Goal: Transaction & Acquisition: Book appointment/travel/reservation

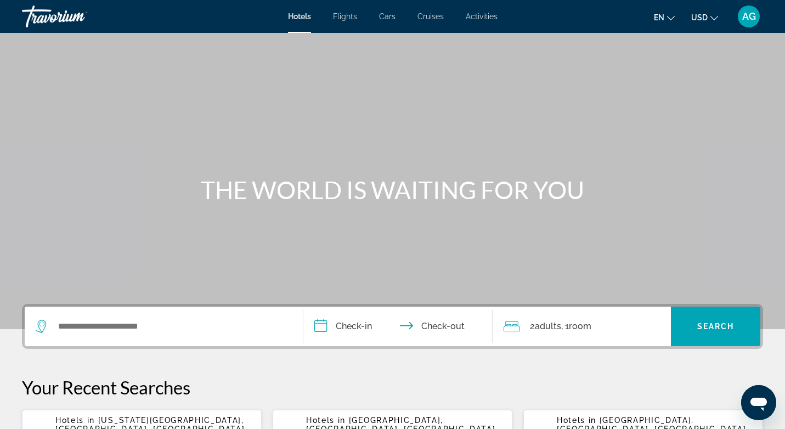
click at [490, 20] on span "Activities" at bounding box center [482, 16] width 32 height 9
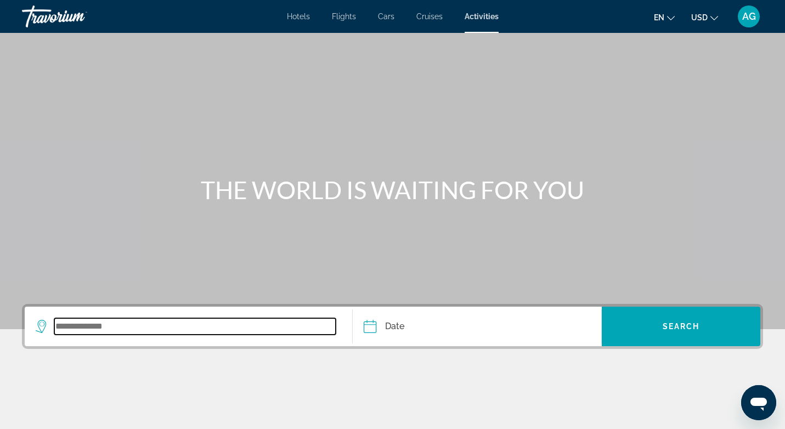
click at [128, 325] on input "Search widget" at bounding box center [194, 326] width 281 height 16
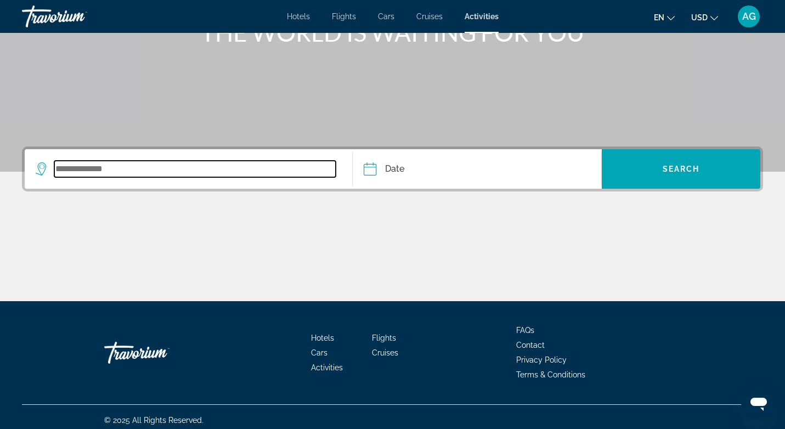
scroll to position [164, 0]
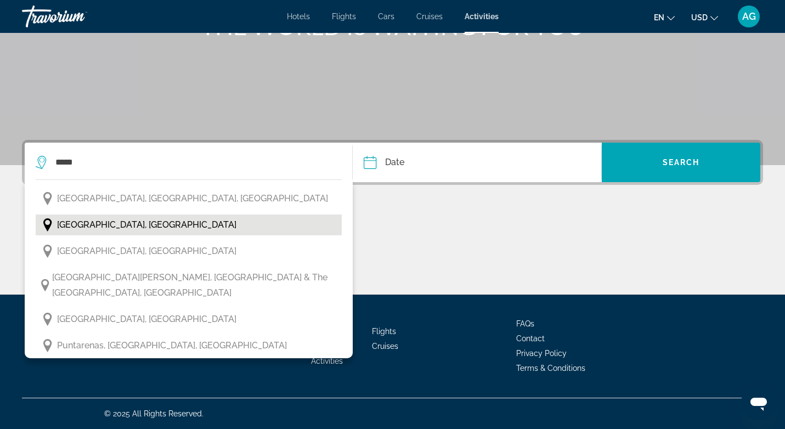
click at [156, 227] on span "[GEOGRAPHIC_DATA], [GEOGRAPHIC_DATA]" at bounding box center [146, 224] width 179 height 15
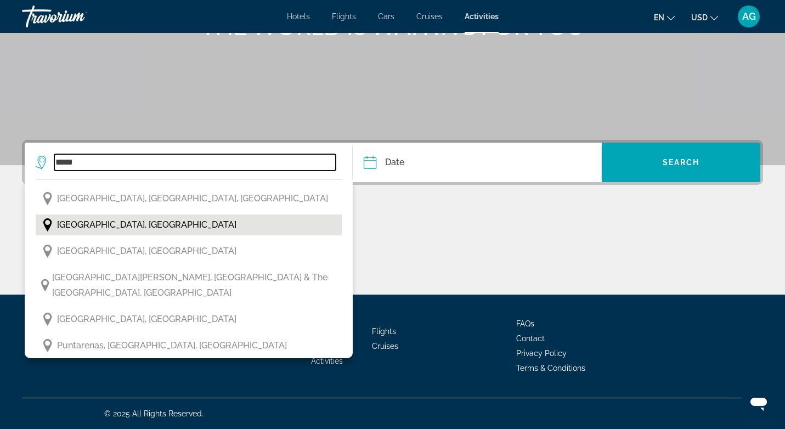
type input "**********"
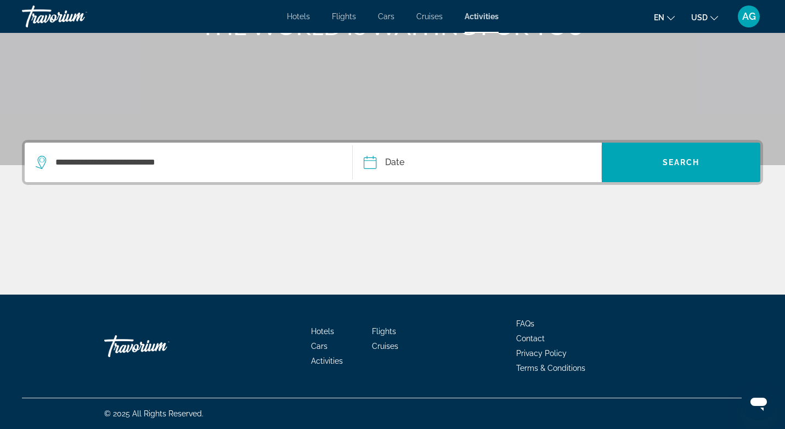
click at [398, 160] on input "Date" at bounding box center [422, 164] width 123 height 43
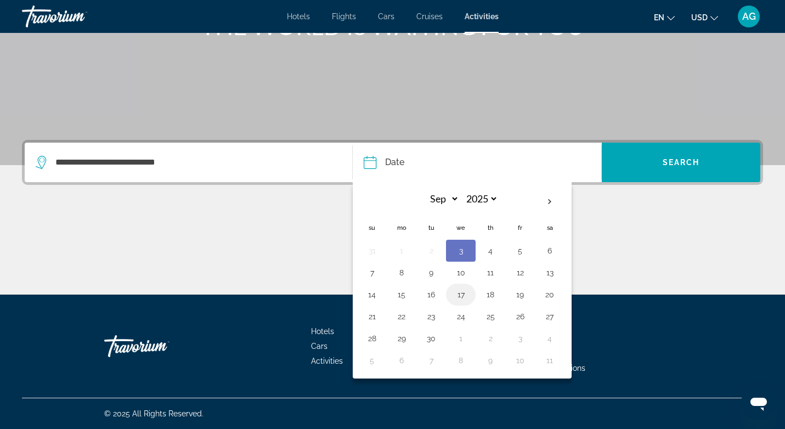
click at [465, 291] on button "17" at bounding box center [461, 294] width 18 height 15
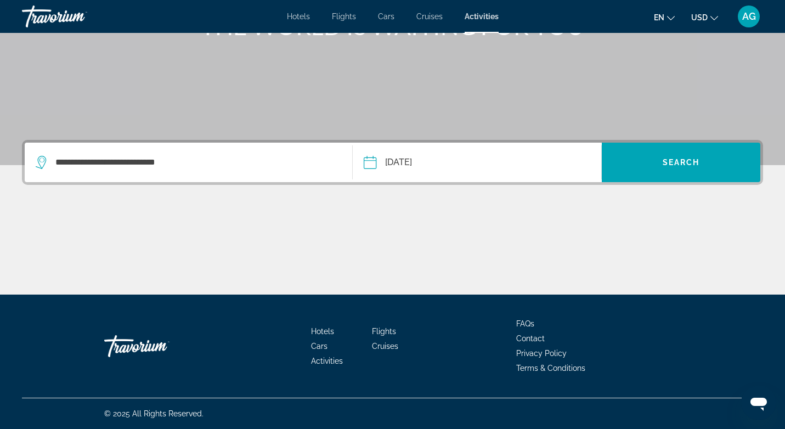
click at [500, 163] on button "**********" at bounding box center [482, 162] width 237 height 39
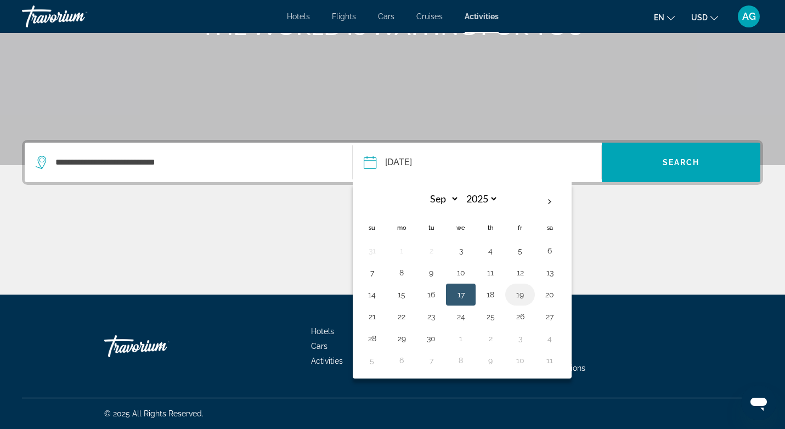
click at [522, 296] on button "19" at bounding box center [520, 294] width 18 height 15
type input "**********"
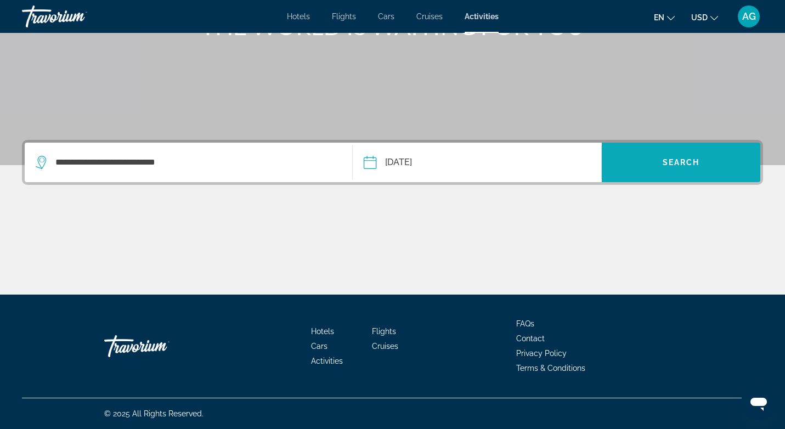
click at [635, 171] on span "Search widget" at bounding box center [681, 162] width 159 height 26
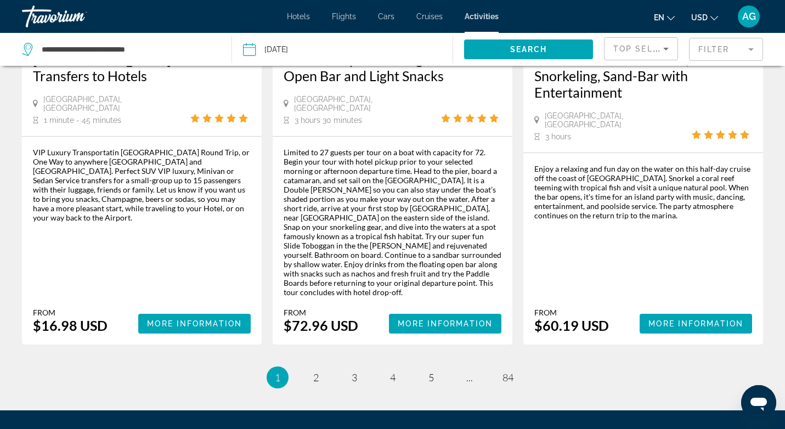
scroll to position [1790, 0]
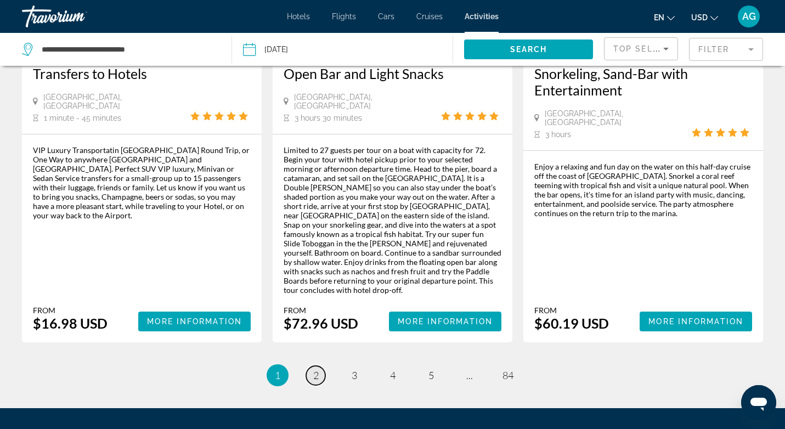
click at [316, 369] on span "2" at bounding box center [315, 375] width 5 height 12
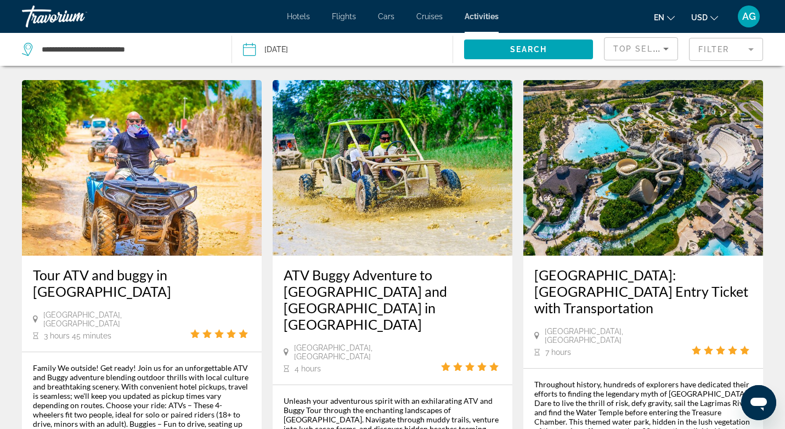
scroll to position [1793, 0]
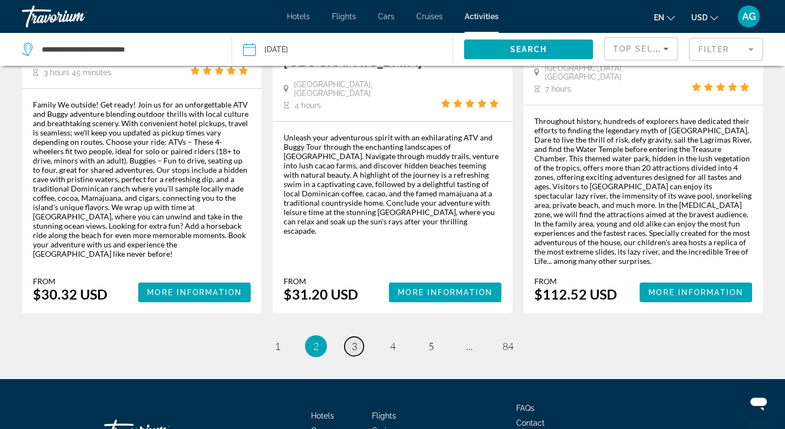
click at [353, 337] on link "page 3" at bounding box center [353, 346] width 19 height 19
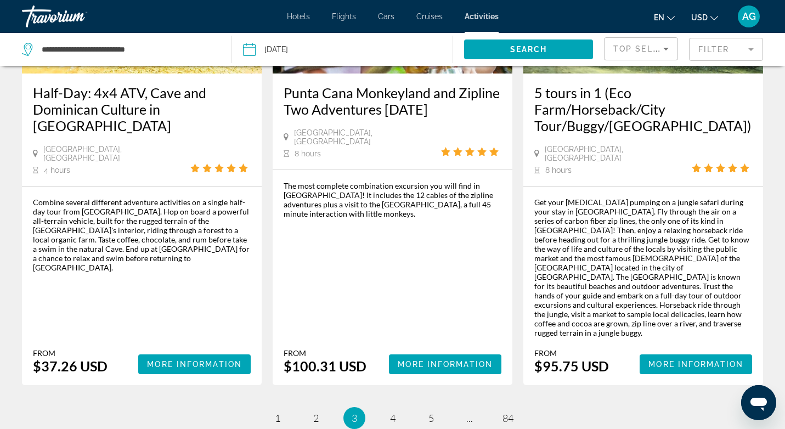
scroll to position [1779, 0]
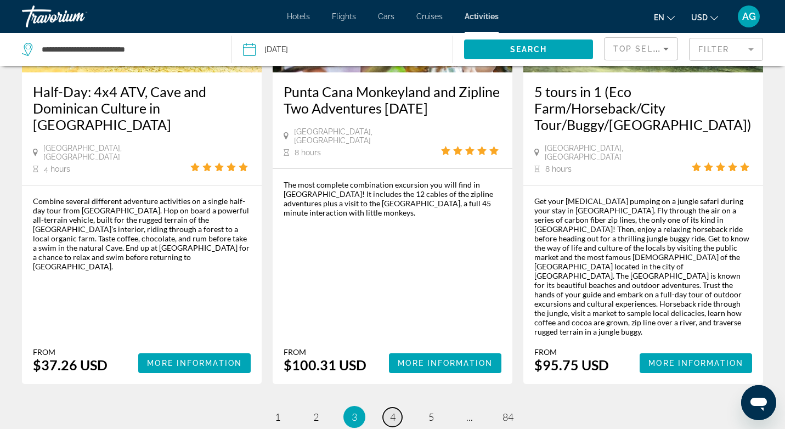
click at [392, 411] on span "4" at bounding box center [392, 417] width 5 height 12
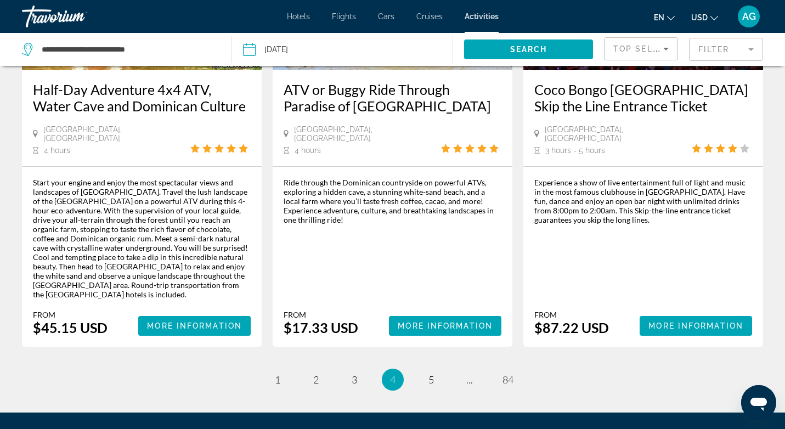
scroll to position [1718, 0]
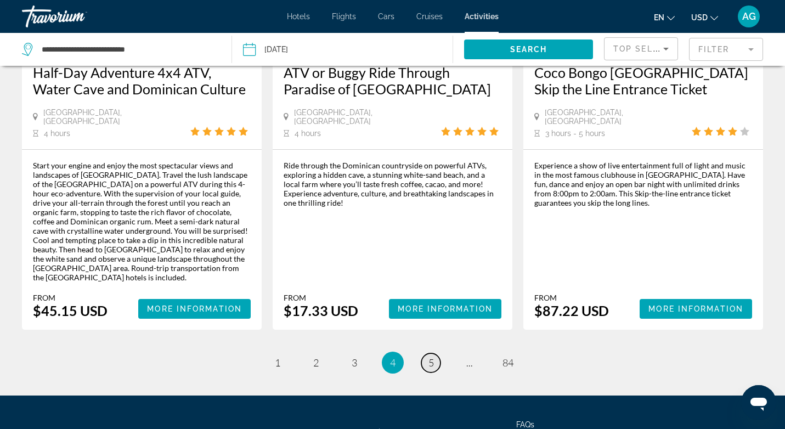
click at [428, 356] on span "5" at bounding box center [430, 362] width 5 height 12
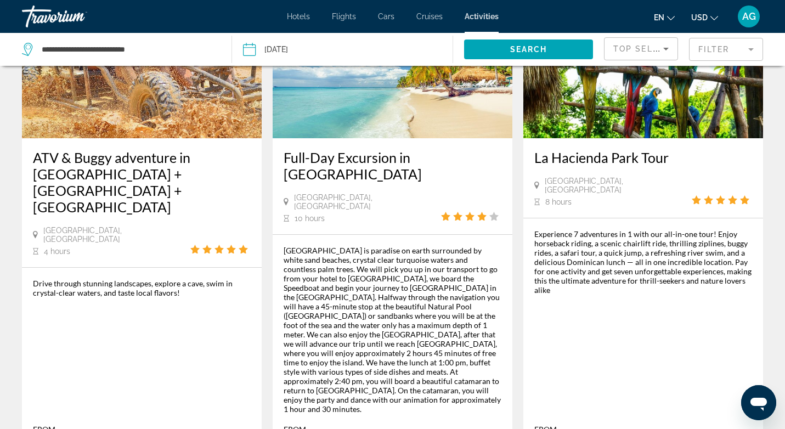
scroll to position [1691, 0]
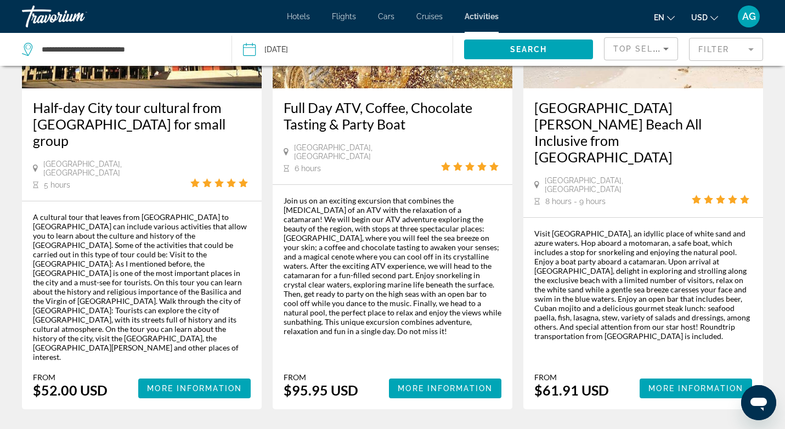
scroll to position [1756, 0]
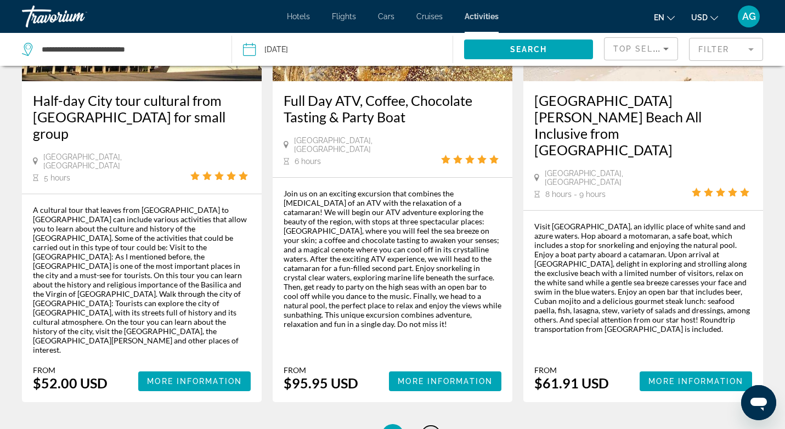
click at [429, 428] on span "7" at bounding box center [430, 435] width 5 height 12
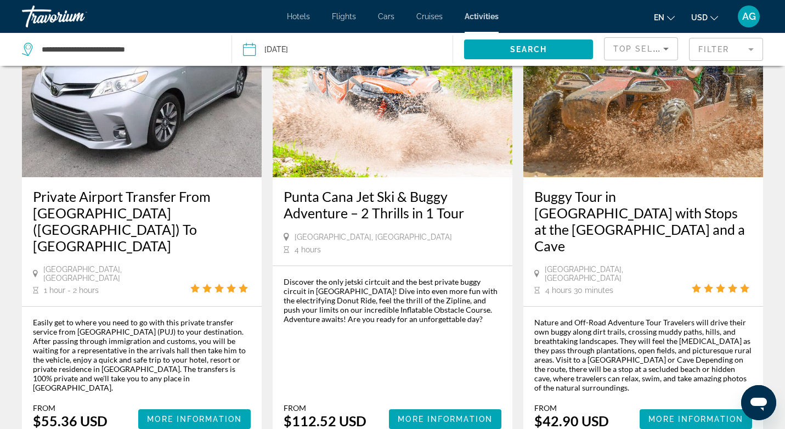
scroll to position [1737, 0]
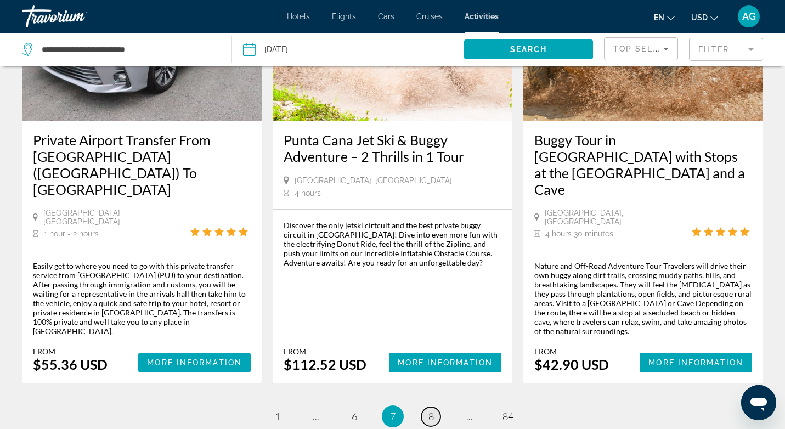
click at [433, 410] on span "8" at bounding box center [430, 416] width 5 height 12
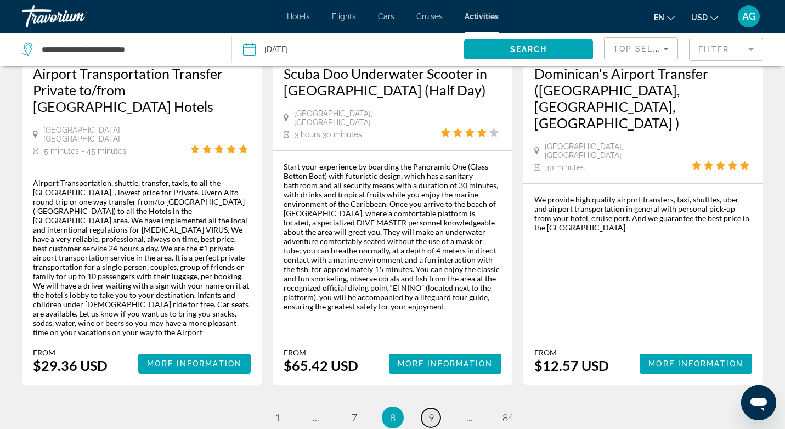
scroll to position [1774, 0]
